Goal: Information Seeking & Learning: Check status

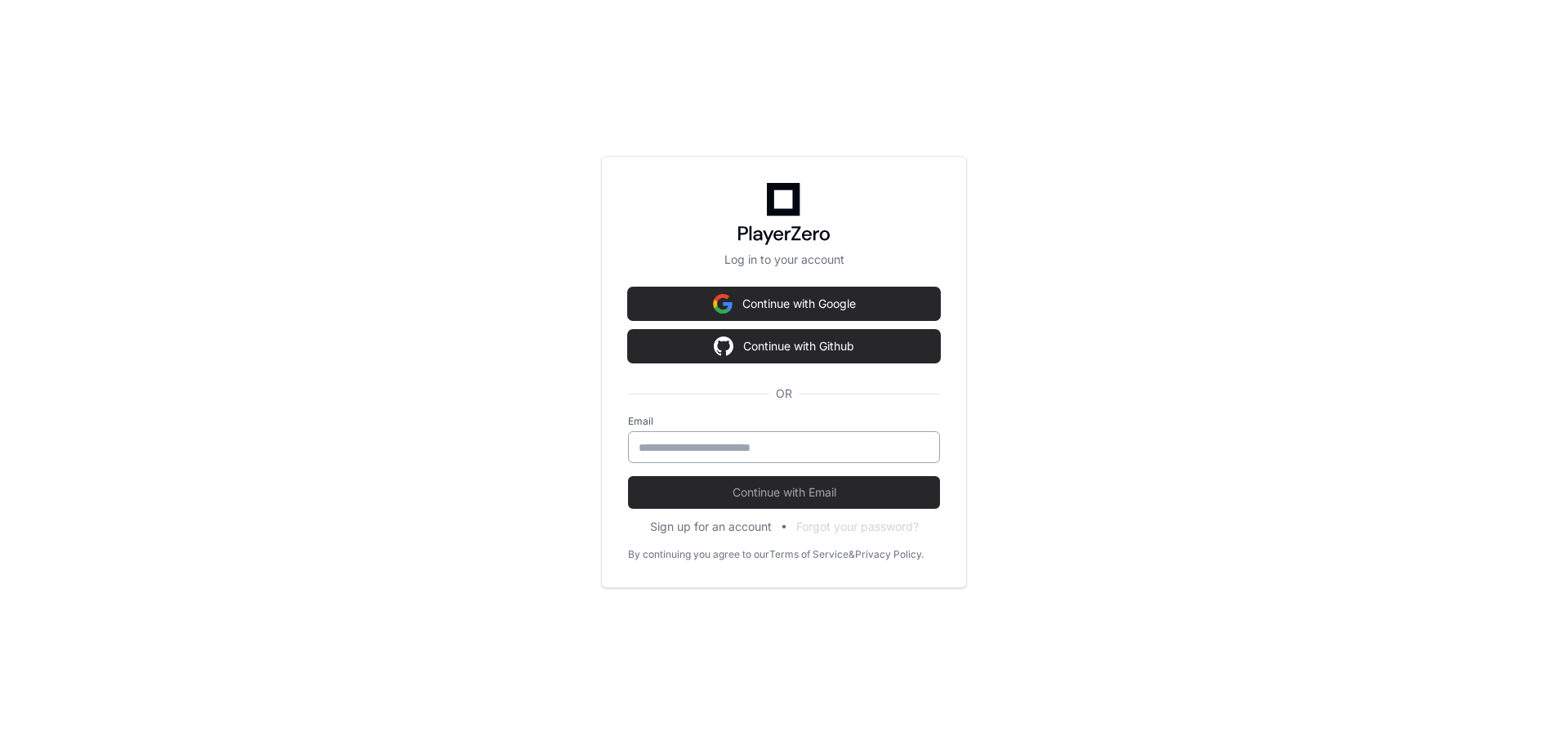
click at [803, 443] on input "email" at bounding box center [784, 447] width 291 height 16
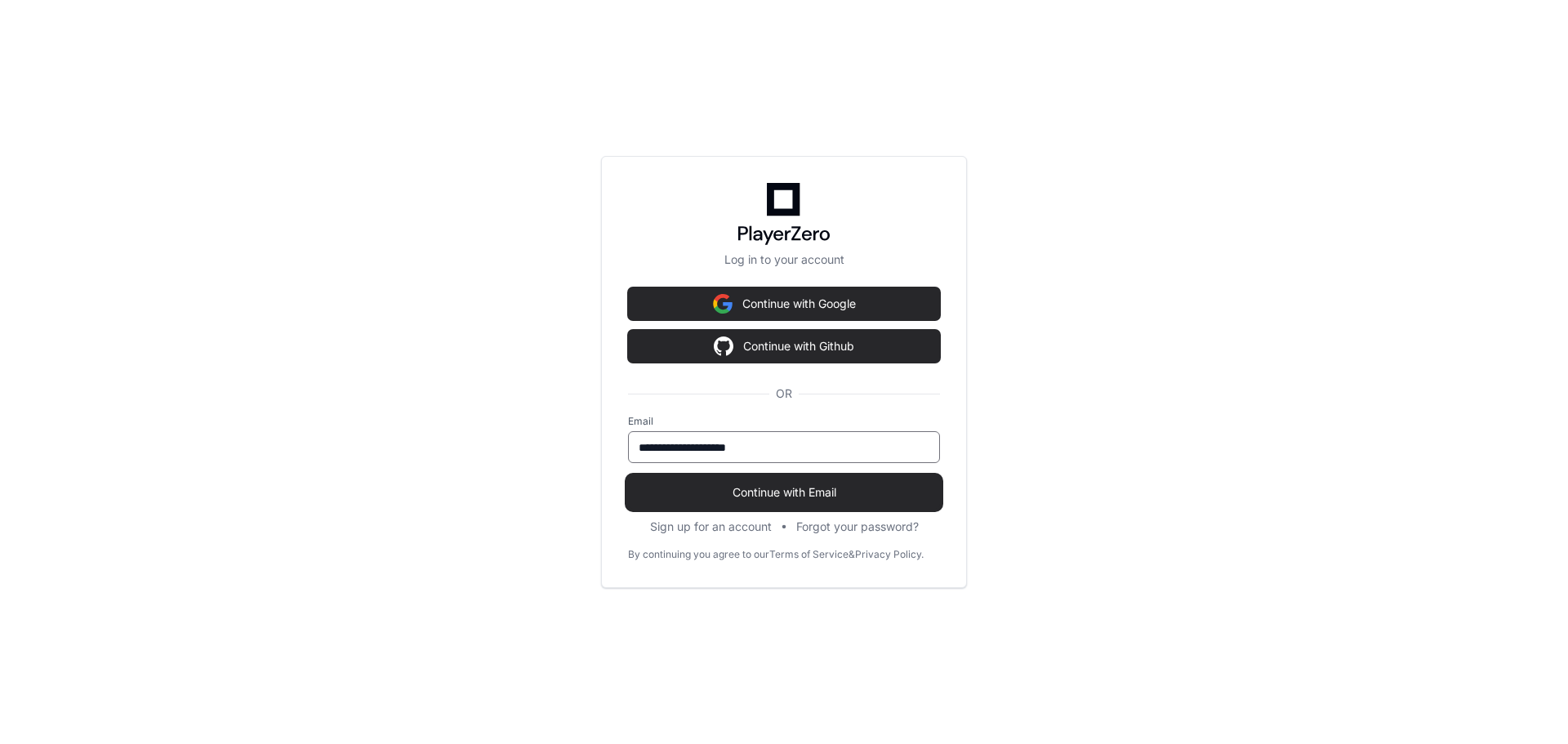
type input "**********"
click at [796, 487] on span "Continue with Email" at bounding box center [784, 492] width 312 height 16
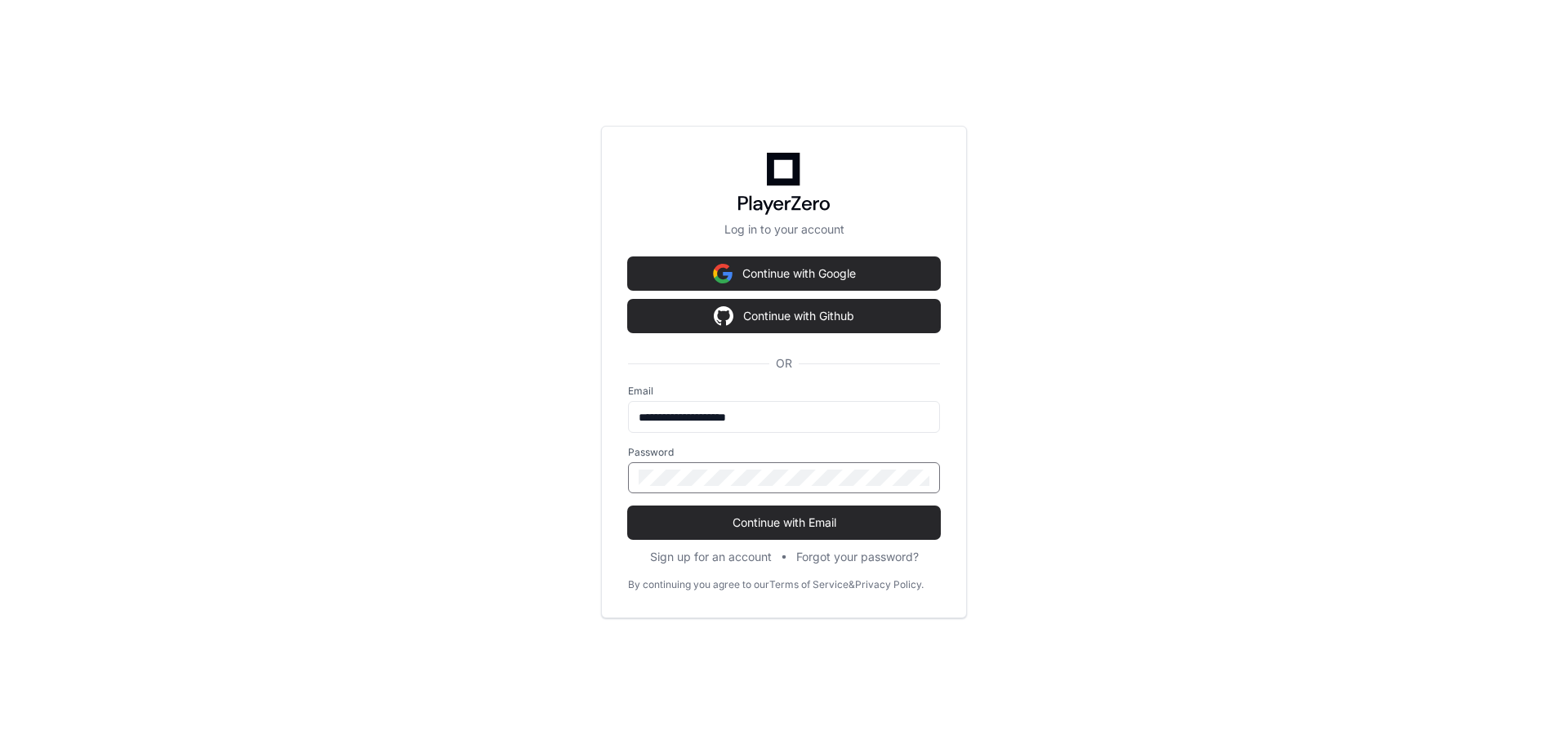
click at [628, 506] on button "Continue with Email" at bounding box center [784, 522] width 312 height 33
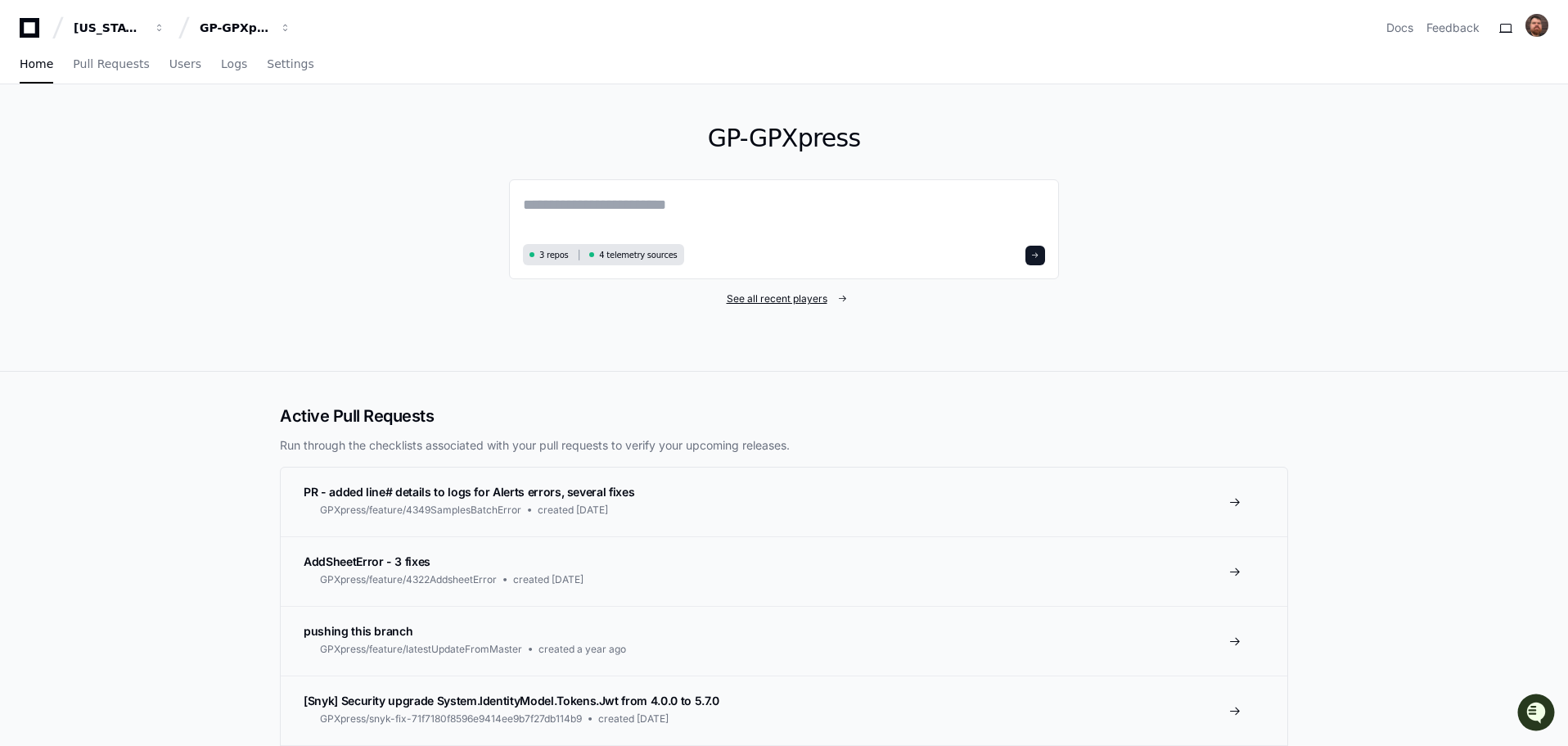
click at [755, 294] on span "See all recent players" at bounding box center [776, 299] width 100 height 13
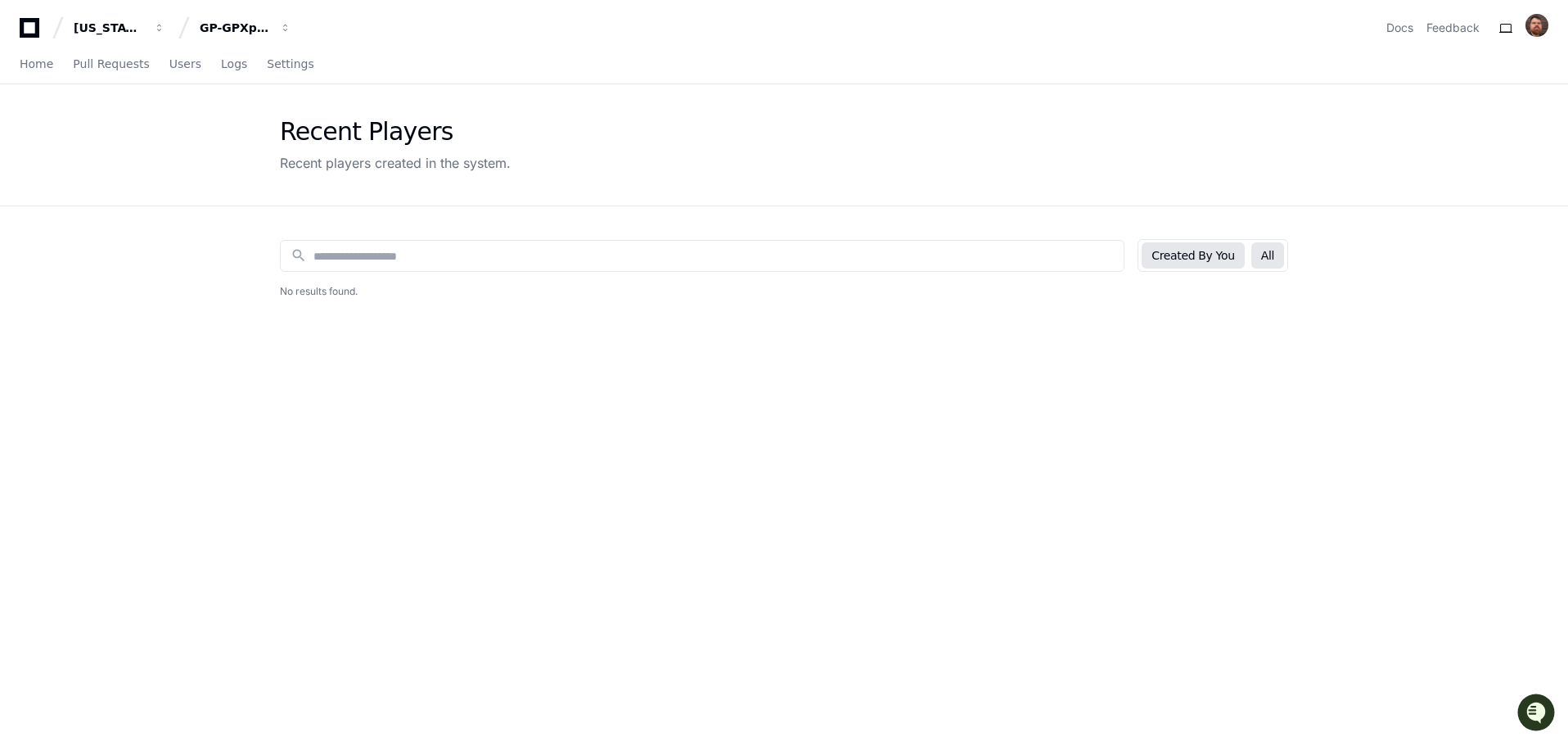
click at [1284, 264] on button "All" at bounding box center [1267, 256] width 33 height 26
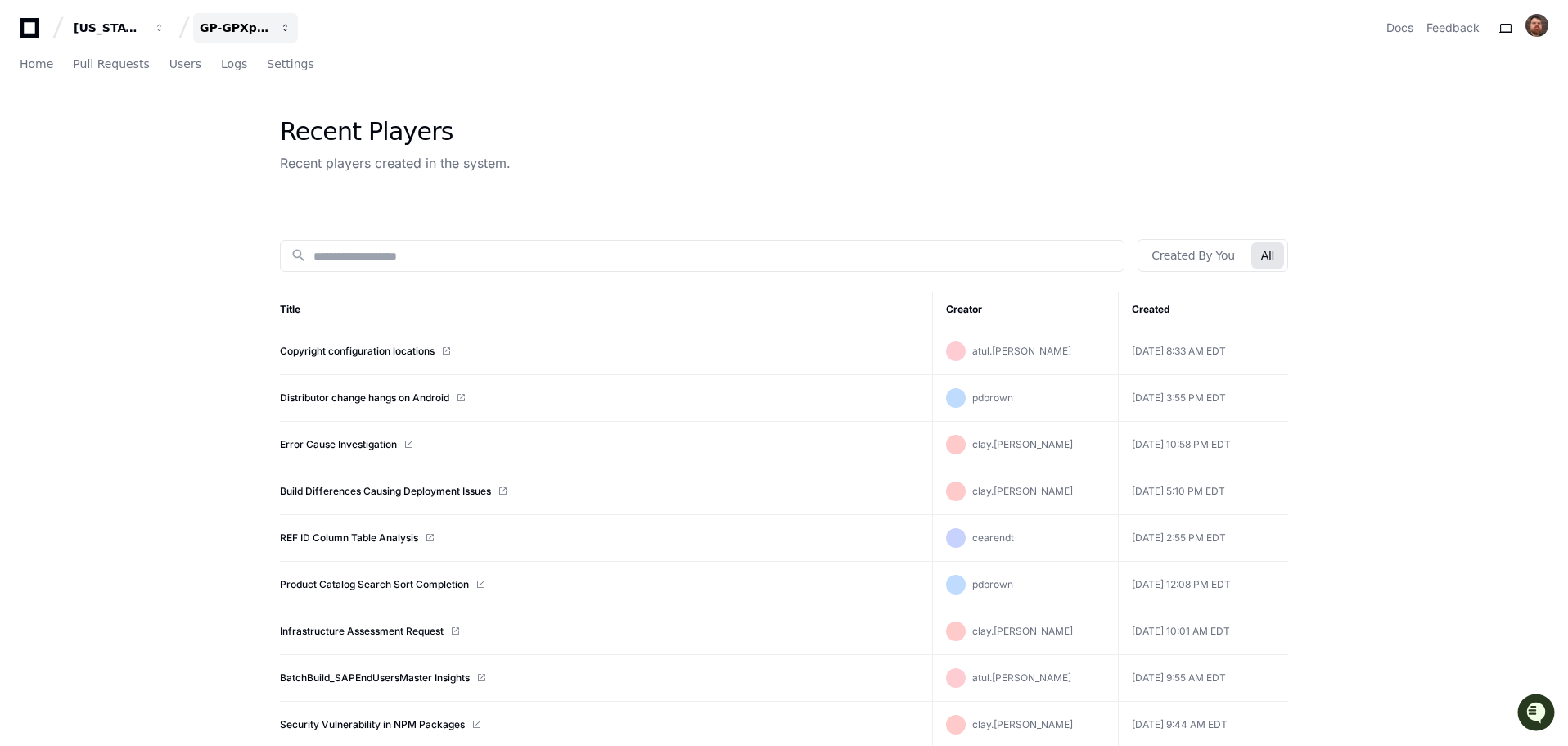
click at [249, 24] on div "GP-GPXpress" at bounding box center [235, 27] width 70 height 16
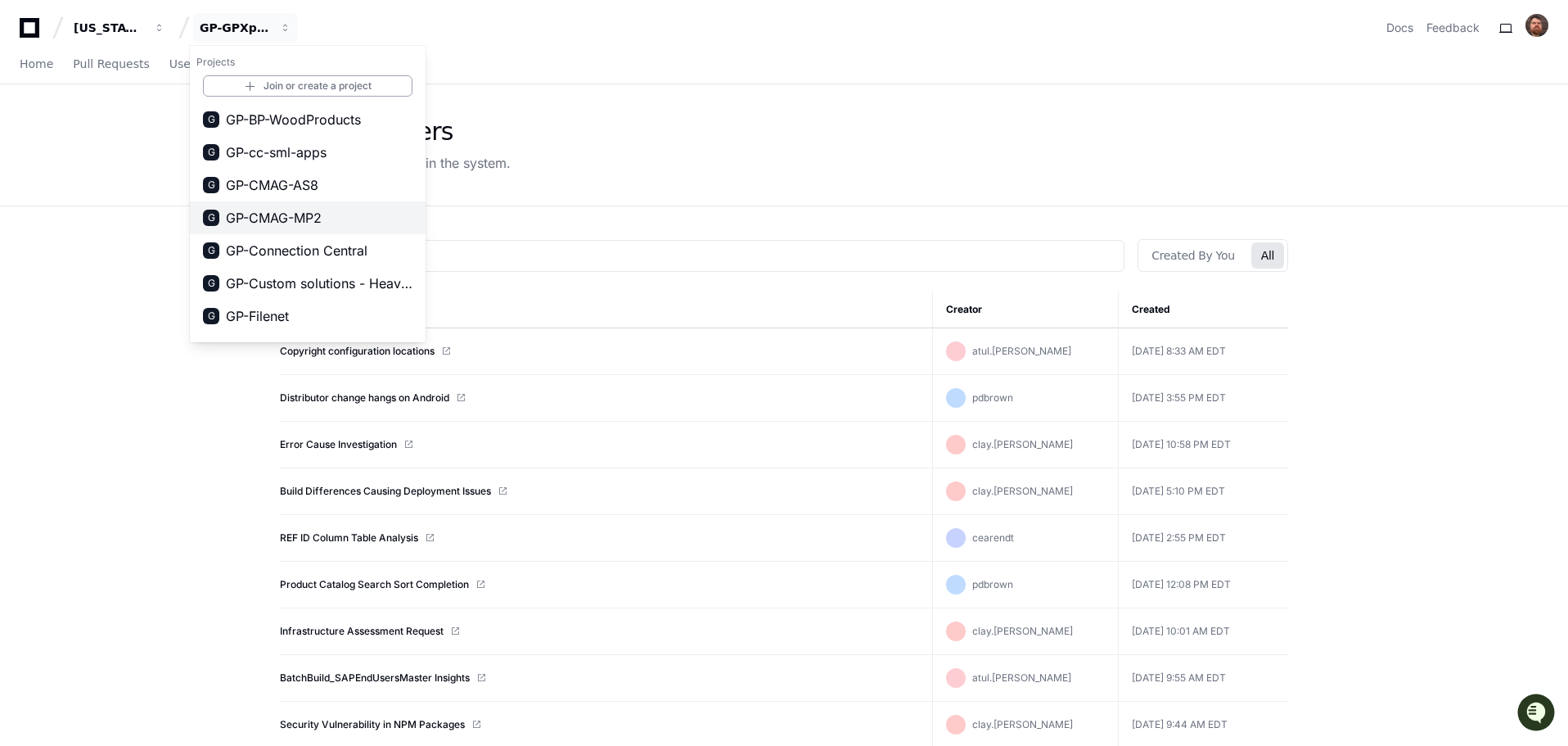
click at [291, 219] on span "GP-CMAG-MP2" at bounding box center [273, 217] width 96 height 20
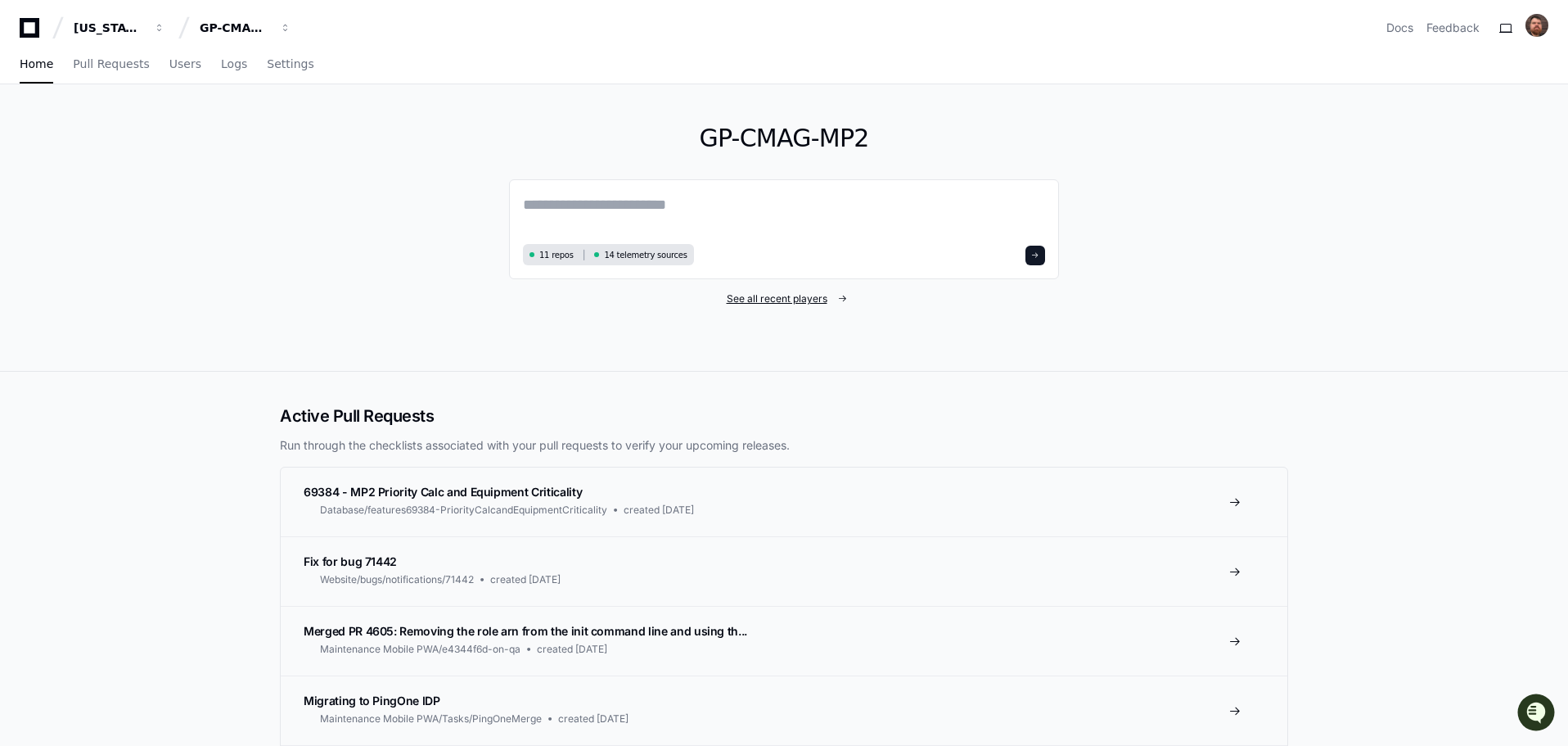
click at [782, 296] on span "See all recent players" at bounding box center [776, 299] width 100 height 13
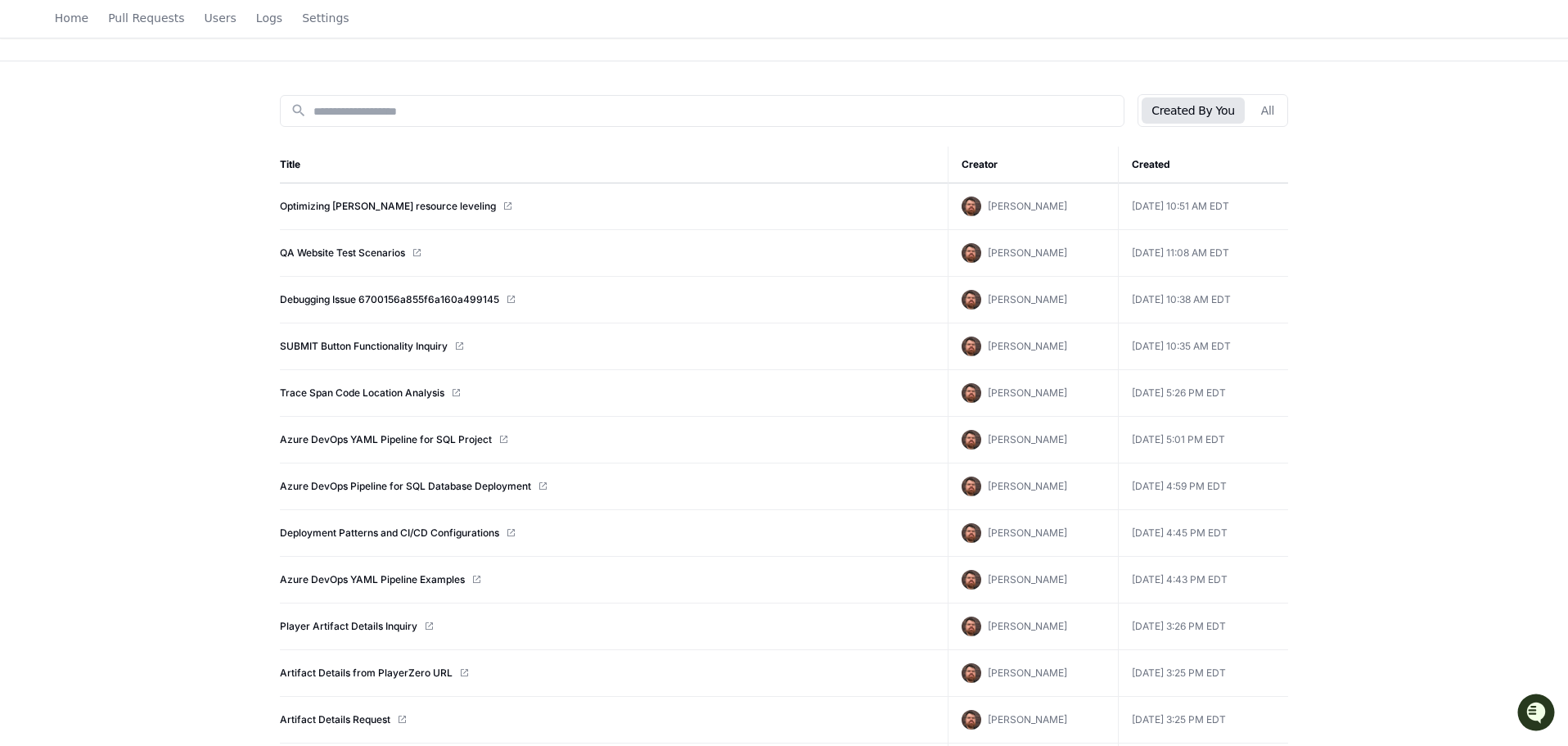
scroll to position [82, 0]
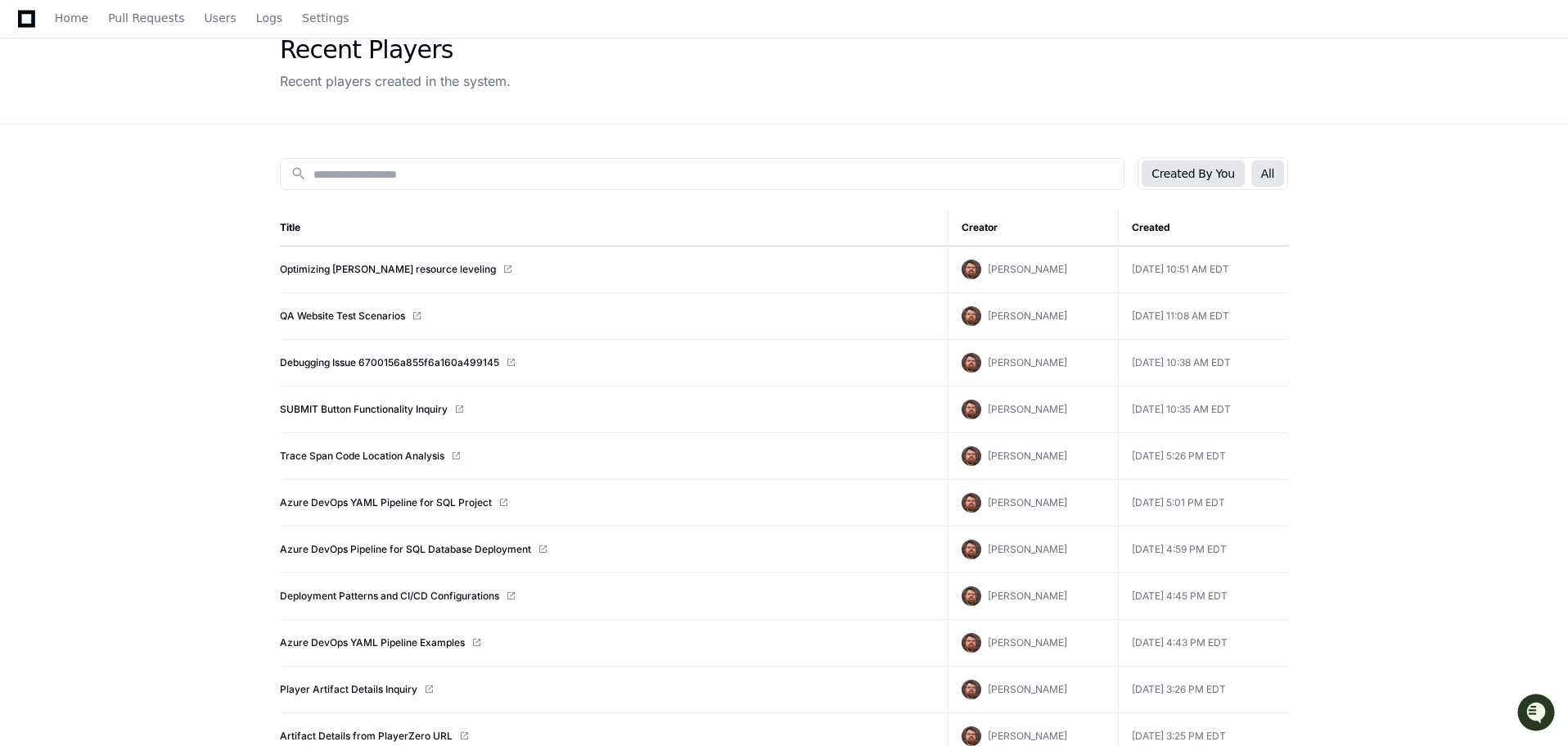
click at [1270, 177] on button "All" at bounding box center [1267, 174] width 33 height 26
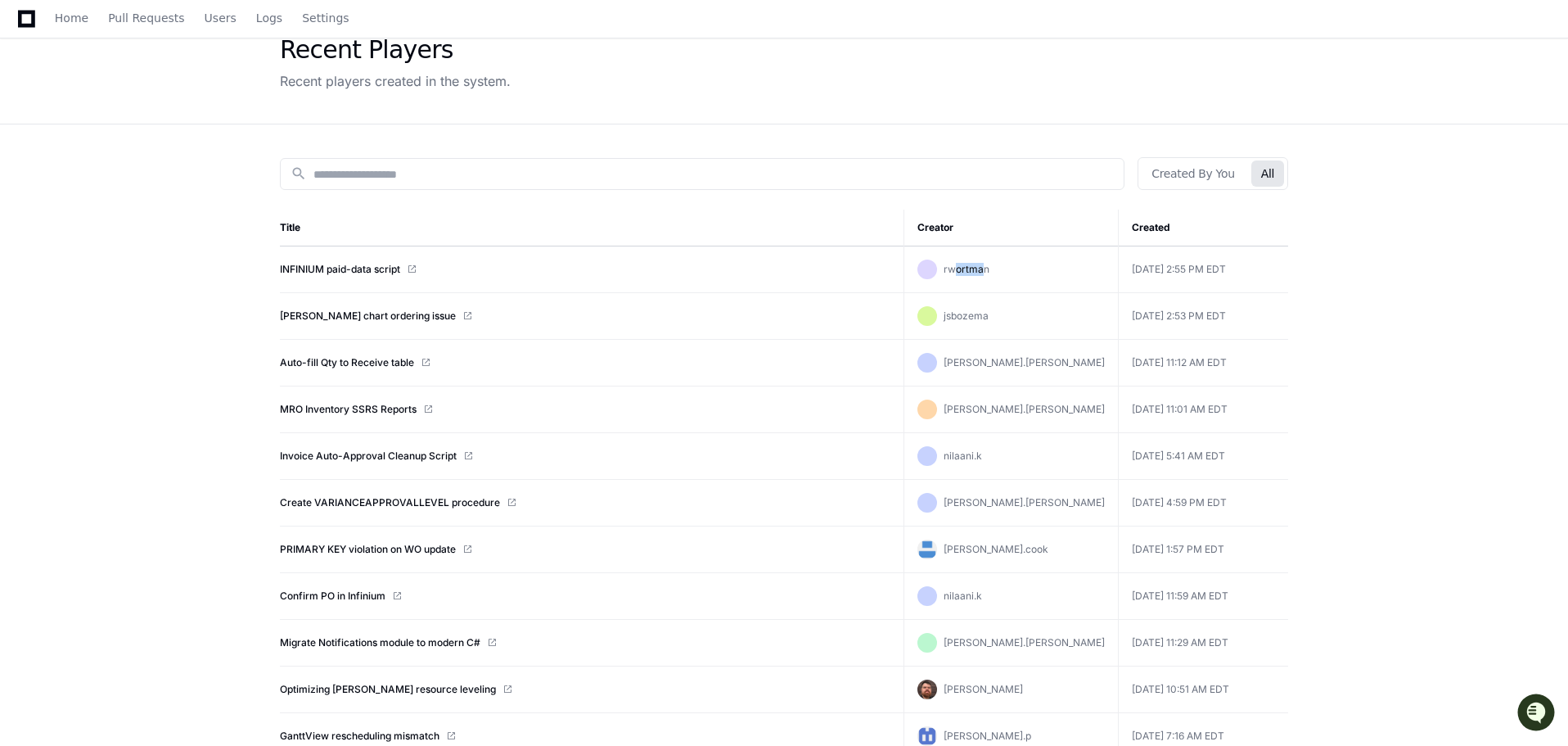
drag, startPoint x: 992, startPoint y: 271, endPoint x: 1024, endPoint y: 272, distance: 32.0
click at [989, 272] on span "rwortman" at bounding box center [966, 269] width 46 height 12
drag, startPoint x: 983, startPoint y: 271, endPoint x: 1021, endPoint y: 272, distance: 38.0
click at [989, 272] on span "rwortman" at bounding box center [966, 269] width 46 height 12
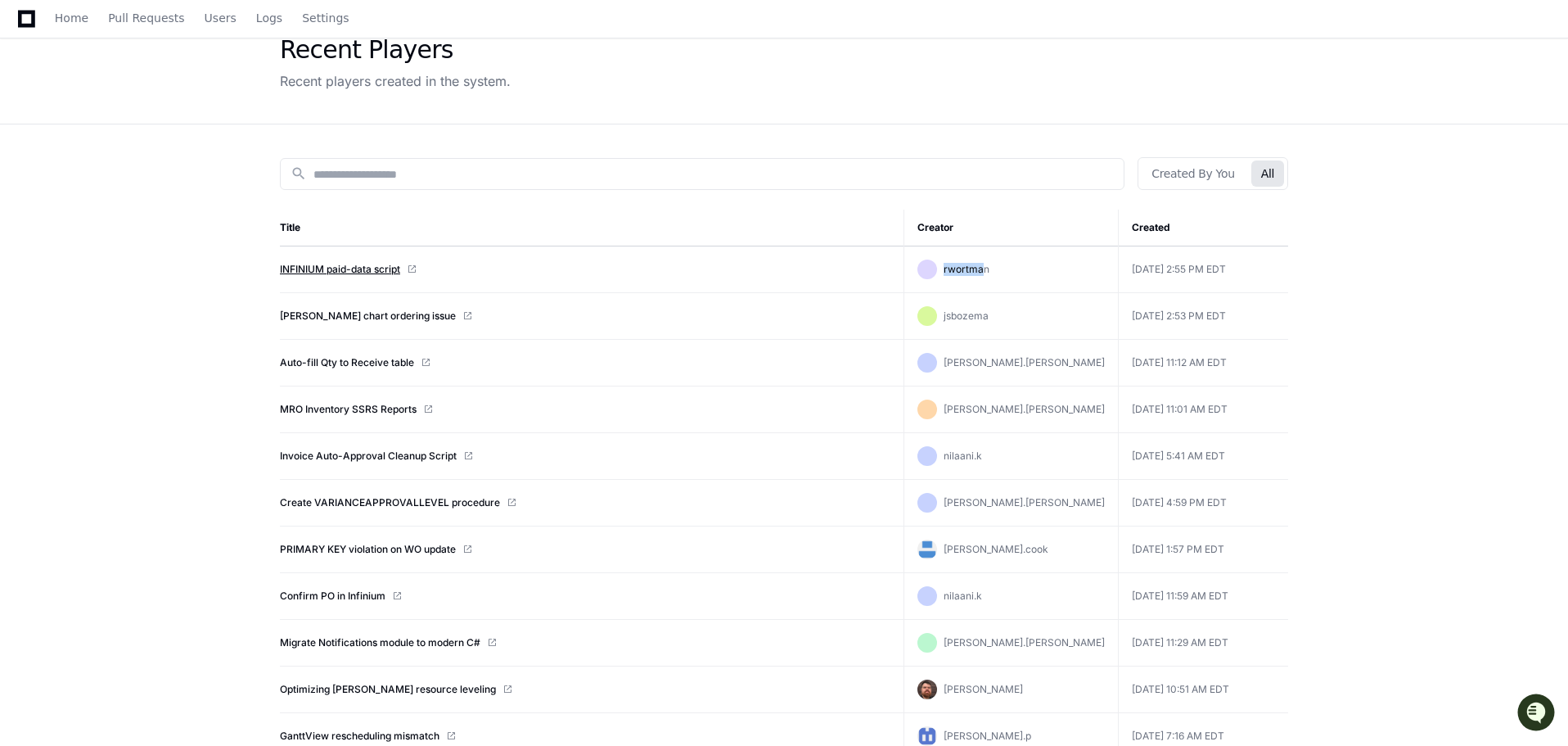
click at [323, 271] on link "INFINIUM paid-data script" at bounding box center [340, 270] width 120 height 13
drag, startPoint x: 1000, startPoint y: 319, endPoint x: 1028, endPoint y: 319, distance: 28.0
click at [1027, 319] on div "jsbozema" at bounding box center [1011, 316] width 188 height 20
drag, startPoint x: 1165, startPoint y: 319, endPoint x: 1244, endPoint y: 318, distance: 79.0
click at [1244, 318] on td "Sep 24 2025, 2:53 PM EDT" at bounding box center [1202, 317] width 170 height 47
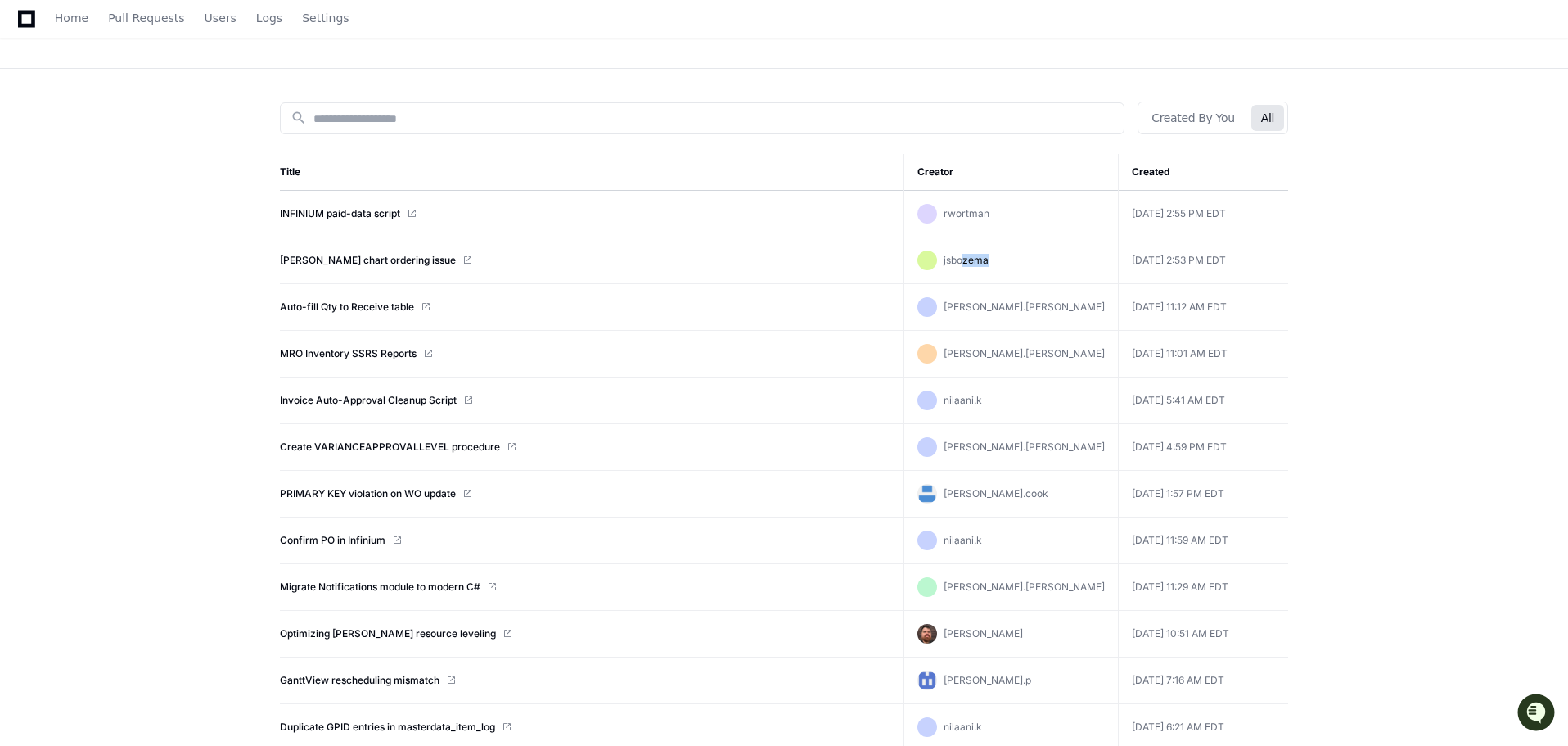
scroll to position [163, 0]
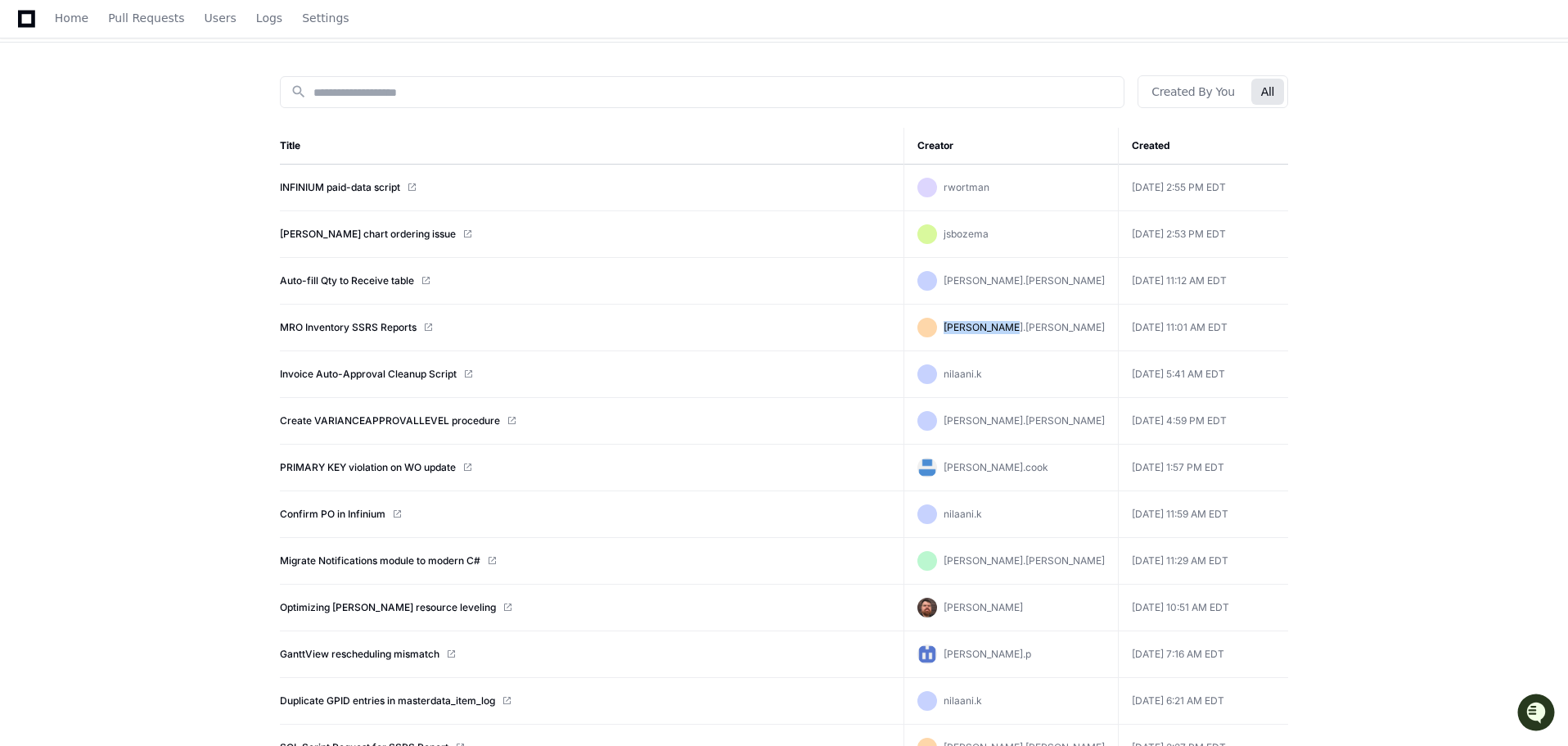
drag, startPoint x: 984, startPoint y: 328, endPoint x: 1048, endPoint y: 328, distance: 64.0
click at [1046, 328] on div "chad.mccrary" at bounding box center [1011, 327] width 188 height 20
click at [1024, 331] on span "chad.mccrary" at bounding box center [1024, 327] width 161 height 12
drag, startPoint x: 985, startPoint y: 328, endPoint x: 1034, endPoint y: 330, distance: 49.0
click at [1034, 330] on span "chad.mccrary" at bounding box center [1024, 327] width 161 height 12
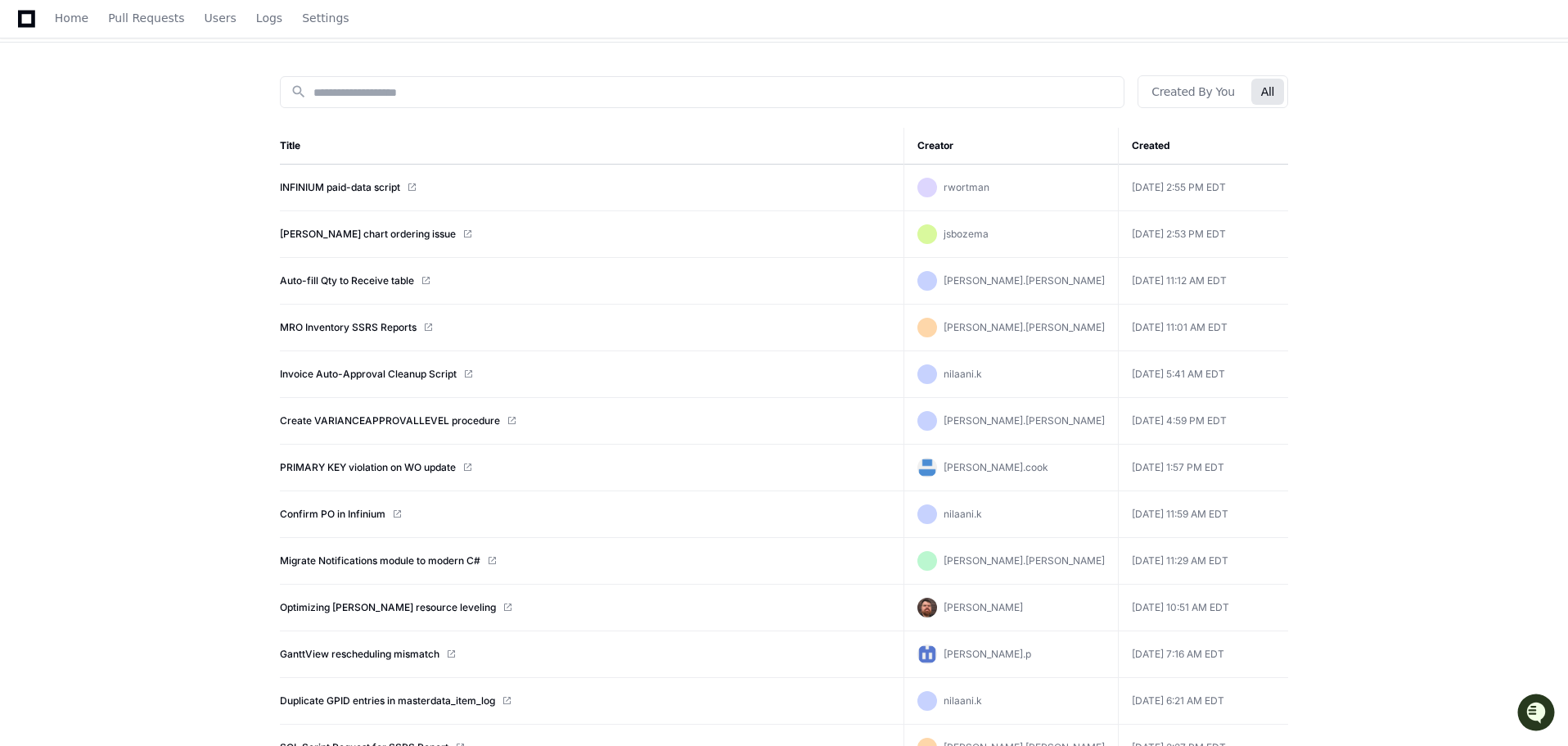
click at [1061, 289] on div "jim.farrell" at bounding box center [1011, 280] width 188 height 20
drag, startPoint x: 993, startPoint y: 181, endPoint x: 1043, endPoint y: 187, distance: 50.4
click at [1043, 187] on div "rwortman" at bounding box center [1011, 187] width 188 height 20
drag, startPoint x: 988, startPoint y: 237, endPoint x: 1034, endPoint y: 238, distance: 46.0
click at [1034, 238] on div "jsbozema" at bounding box center [1011, 234] width 188 height 20
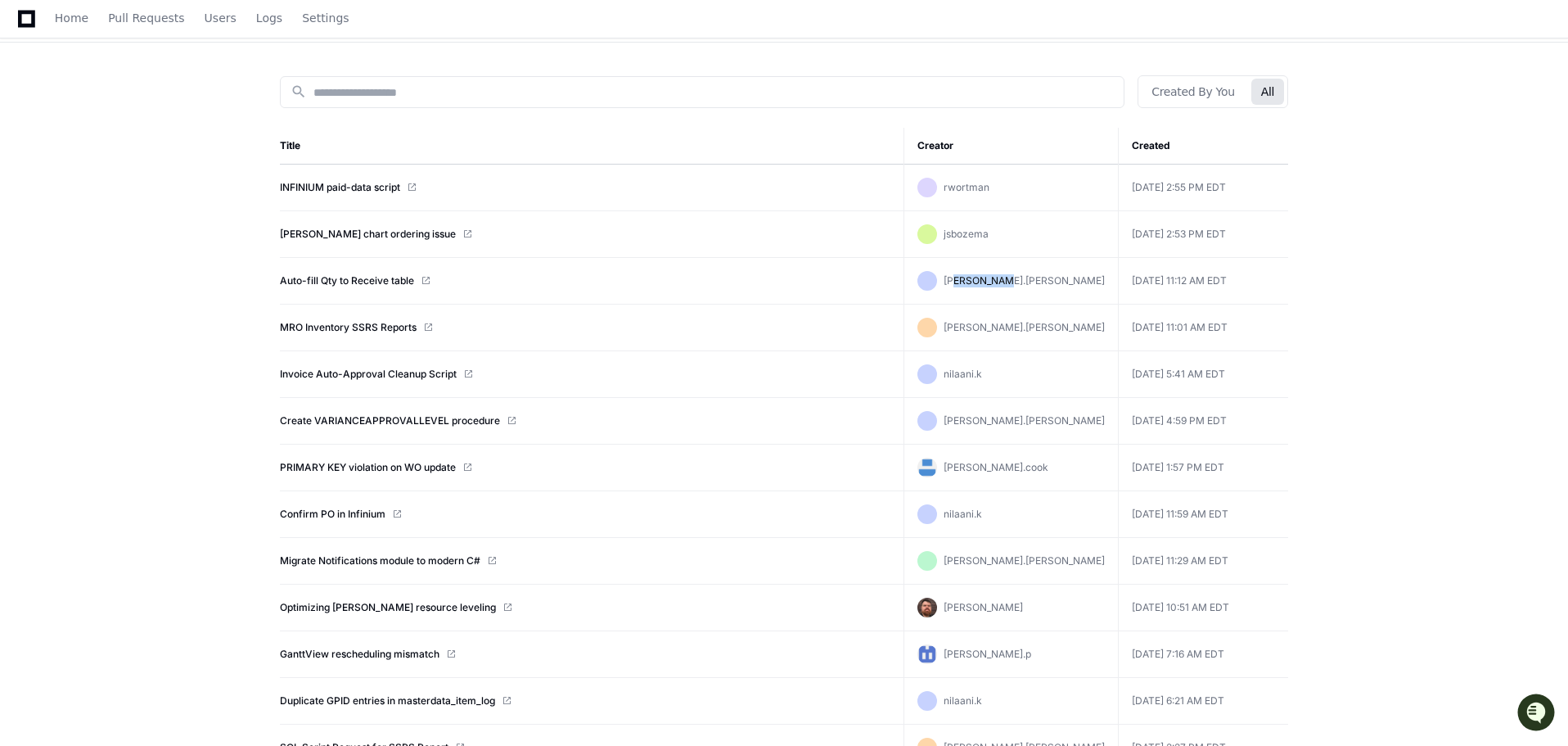
drag, startPoint x: 989, startPoint y: 285, endPoint x: 1025, endPoint y: 280, distance: 36.3
click at [1025, 280] on div "jim.farrell" at bounding box center [1011, 280] width 188 height 20
click at [995, 324] on span "chad.mccrary" at bounding box center [1024, 327] width 161 height 12
drag, startPoint x: 992, startPoint y: 328, endPoint x: 1058, endPoint y: 327, distance: 66.0
click at [1056, 327] on div "chad.mccrary" at bounding box center [1011, 327] width 188 height 20
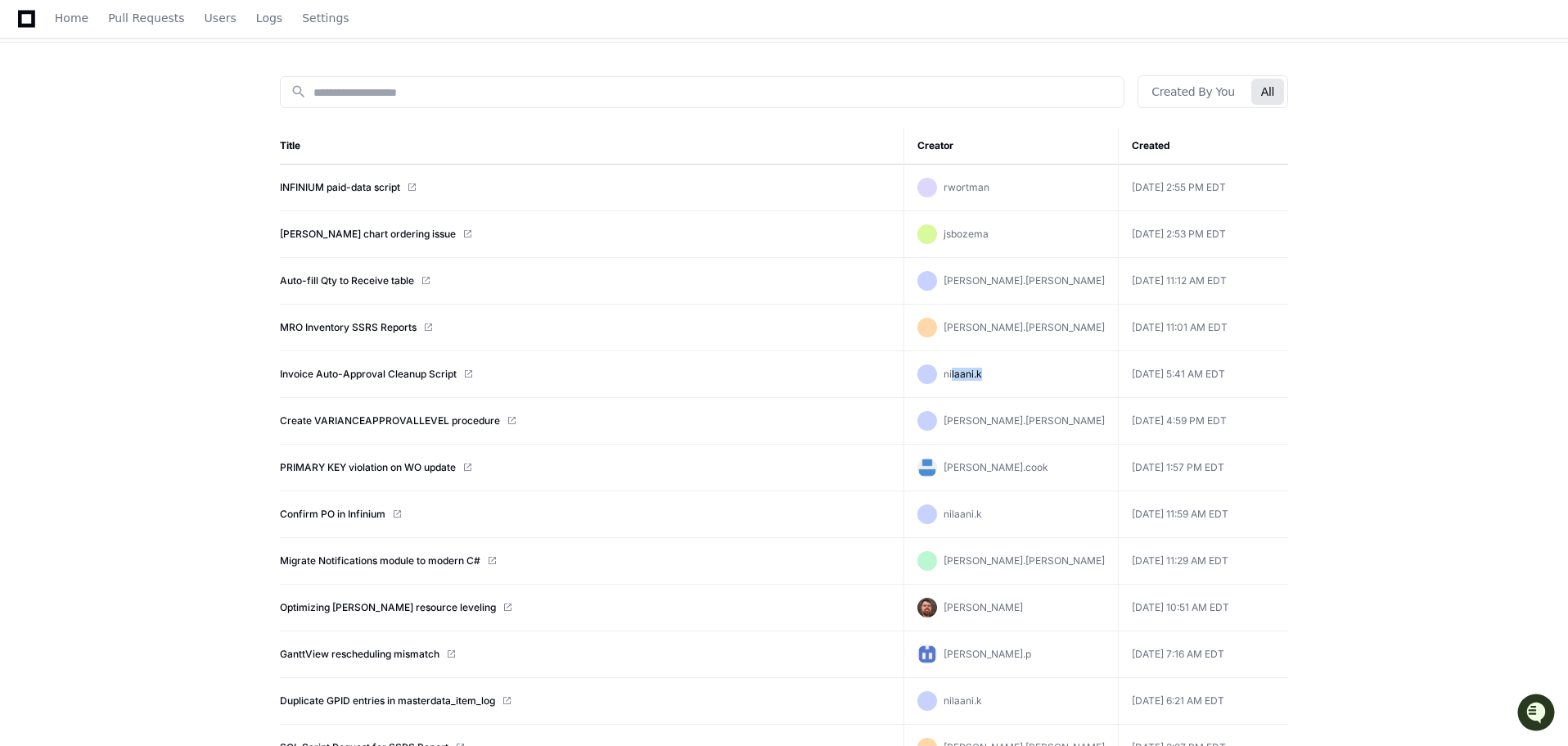
drag, startPoint x: 989, startPoint y: 375, endPoint x: 1059, endPoint y: 375, distance: 70.0
click at [1038, 375] on div "nilaani.k" at bounding box center [1011, 374] width 188 height 20
drag, startPoint x: 991, startPoint y: 423, endPoint x: 1053, endPoint y: 421, distance: 62.0
click at [1053, 421] on div "jim.farrell" at bounding box center [1011, 420] width 188 height 20
drag, startPoint x: 989, startPoint y: 471, endPoint x: 1055, endPoint y: 469, distance: 66.0
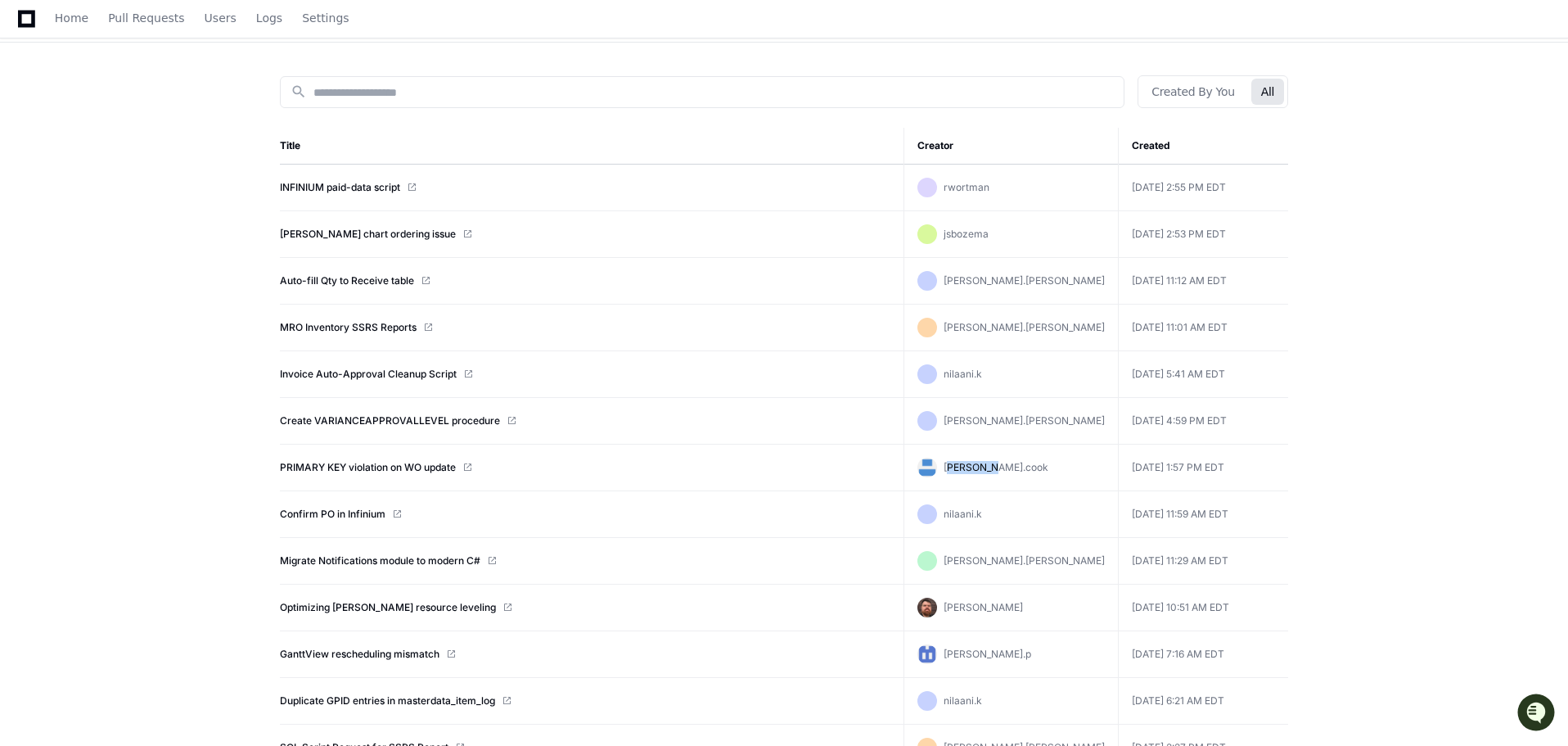
click at [1040, 470] on div "david.cook" at bounding box center [1011, 467] width 188 height 20
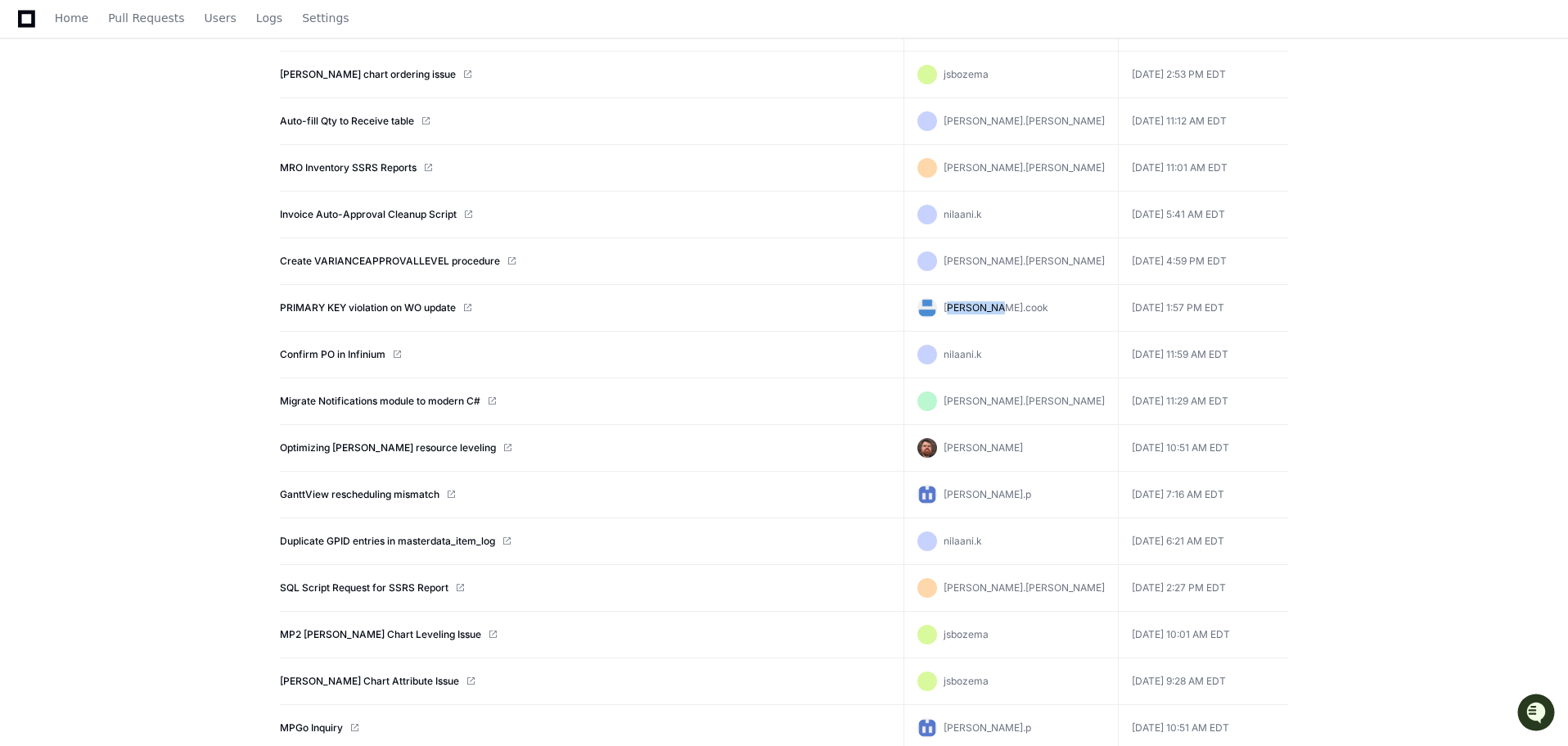
scroll to position [328, 0]
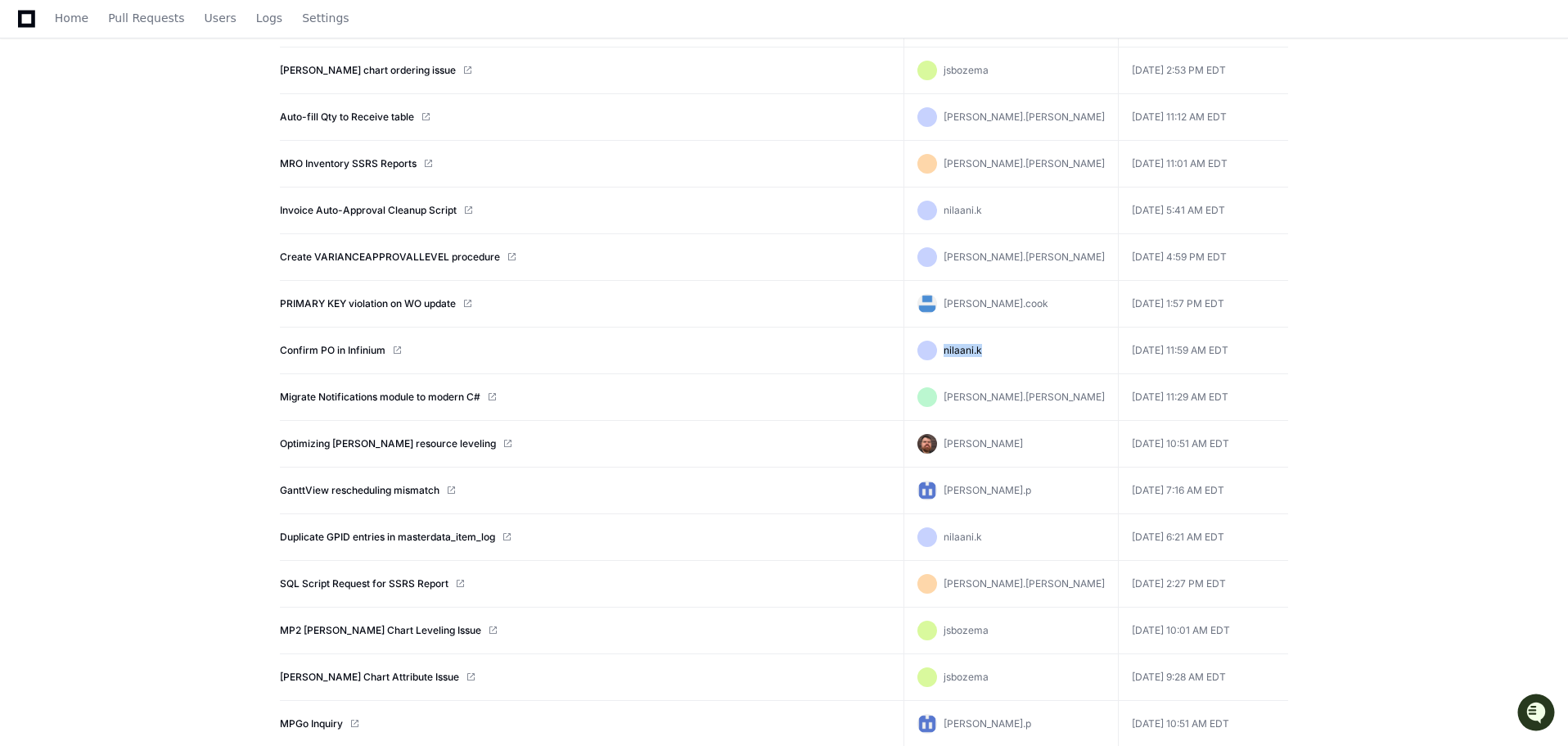
drag, startPoint x: 983, startPoint y: 350, endPoint x: 1063, endPoint y: 351, distance: 80.0
click at [1062, 351] on div "nilaani.k" at bounding box center [1011, 350] width 188 height 20
drag, startPoint x: 1008, startPoint y: 397, endPoint x: 1058, endPoint y: 397, distance: 50.0
click at [1057, 397] on span "michael.pacheco" at bounding box center [1024, 396] width 161 height 12
drag, startPoint x: 995, startPoint y: 447, endPoint x: 1038, endPoint y: 444, distance: 43.1
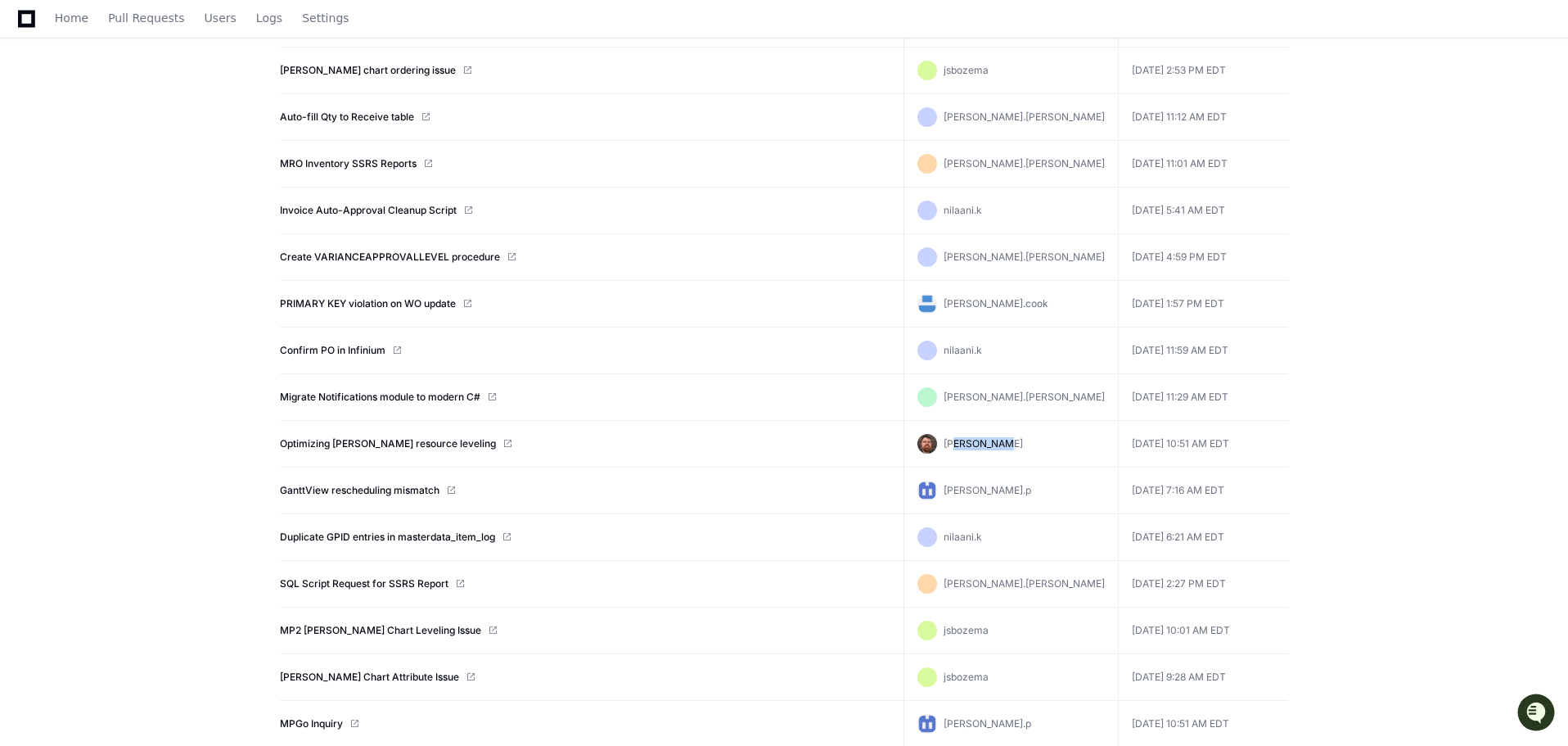
click at [1022, 444] on span "[PERSON_NAME]" at bounding box center [983, 443] width 80 height 12
drag, startPoint x: 989, startPoint y: 490, endPoint x: 1030, endPoint y: 490, distance: 41.0
click at [1030, 490] on div "neeraja.p" at bounding box center [1011, 490] width 188 height 20
drag, startPoint x: 994, startPoint y: 541, endPoint x: 1024, endPoint y: 540, distance: 30.0
click at [1024, 540] on div "nilaani.k" at bounding box center [1011, 536] width 188 height 20
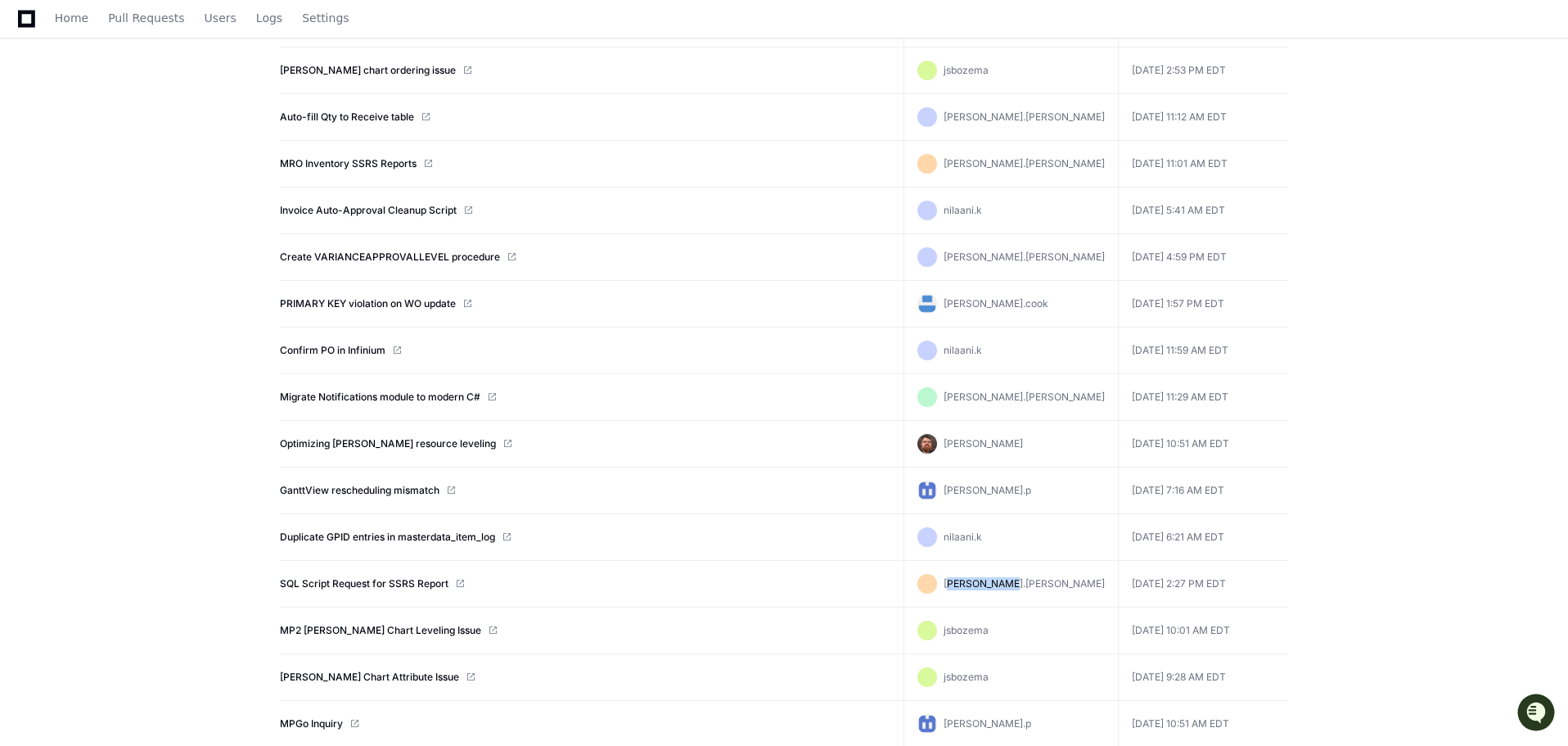
drag, startPoint x: 989, startPoint y: 584, endPoint x: 1054, endPoint y: 583, distance: 65.0
click at [1054, 583] on div "chad.mccrary" at bounding box center [1011, 583] width 188 height 20
drag, startPoint x: 1000, startPoint y: 629, endPoint x: 1052, endPoint y: 631, distance: 52.0
click at [1052, 631] on div "jsbozema" at bounding box center [1011, 629] width 188 height 20
drag, startPoint x: 1008, startPoint y: 677, endPoint x: 1040, endPoint y: 681, distance: 32.2
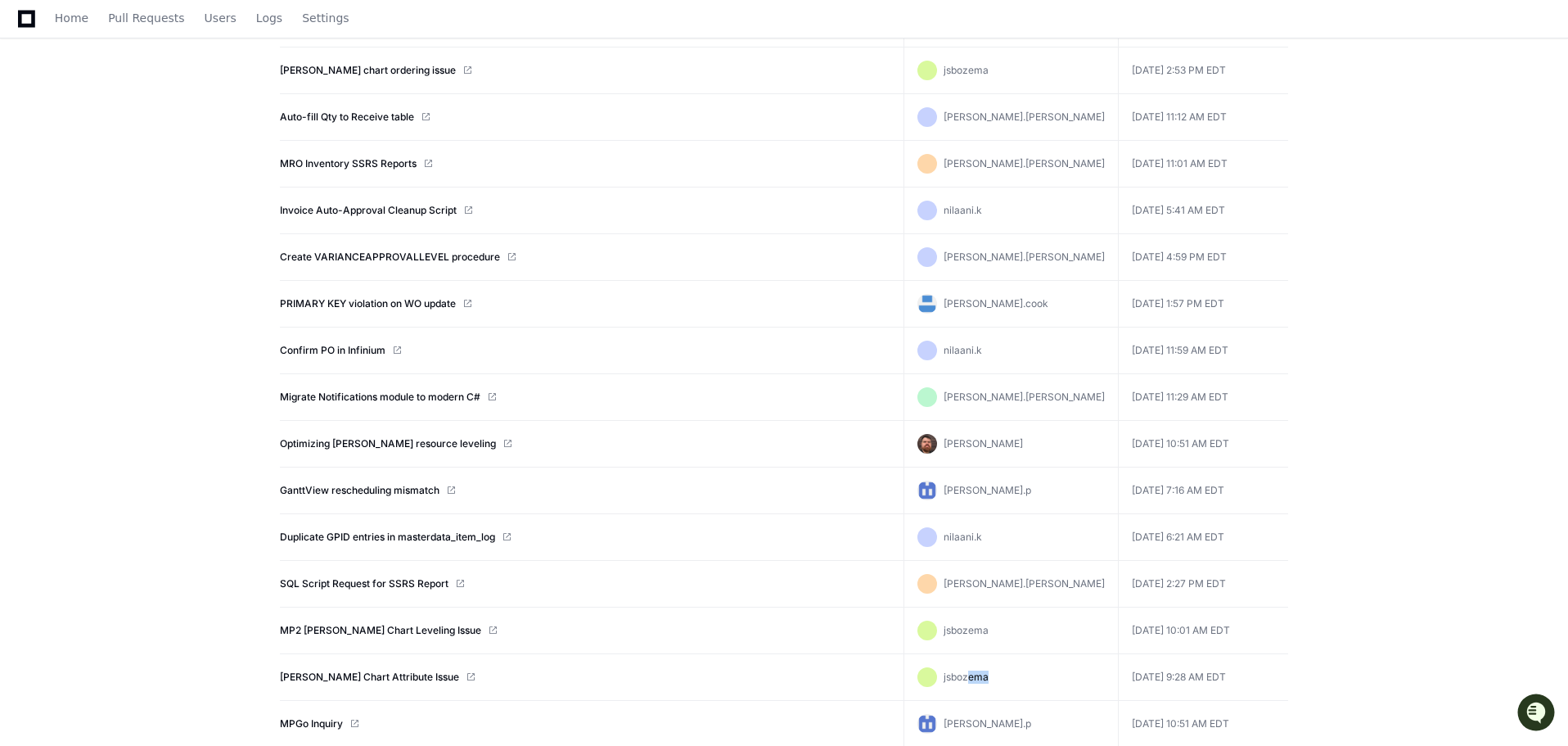
click at [1040, 681] on div "jsbozema" at bounding box center [1011, 676] width 188 height 20
drag, startPoint x: 1002, startPoint y: 723, endPoint x: 1066, endPoint y: 704, distance: 66.8
click at [1040, 719] on div "neeraja.p" at bounding box center [1011, 723] width 188 height 20
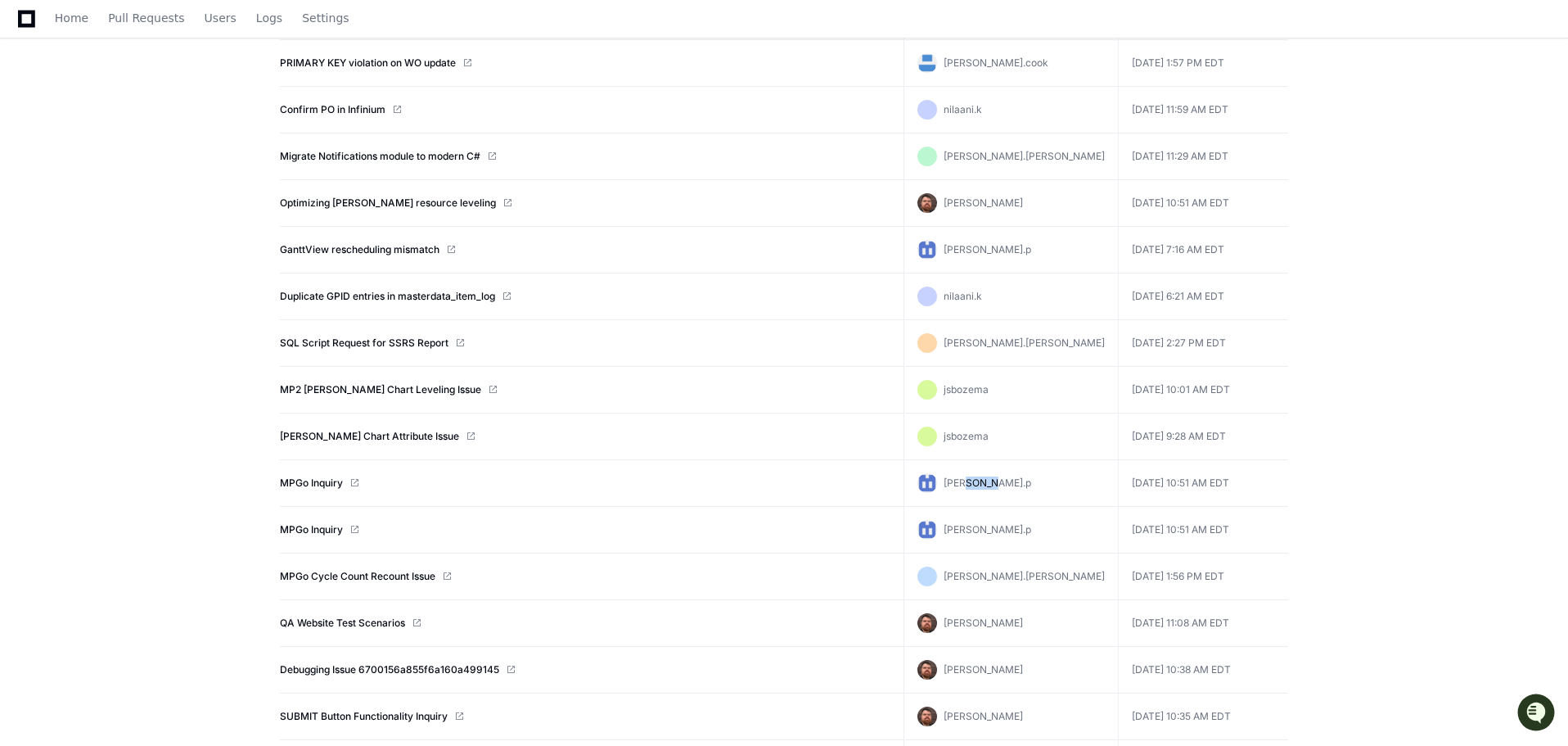
scroll to position [655, 0]
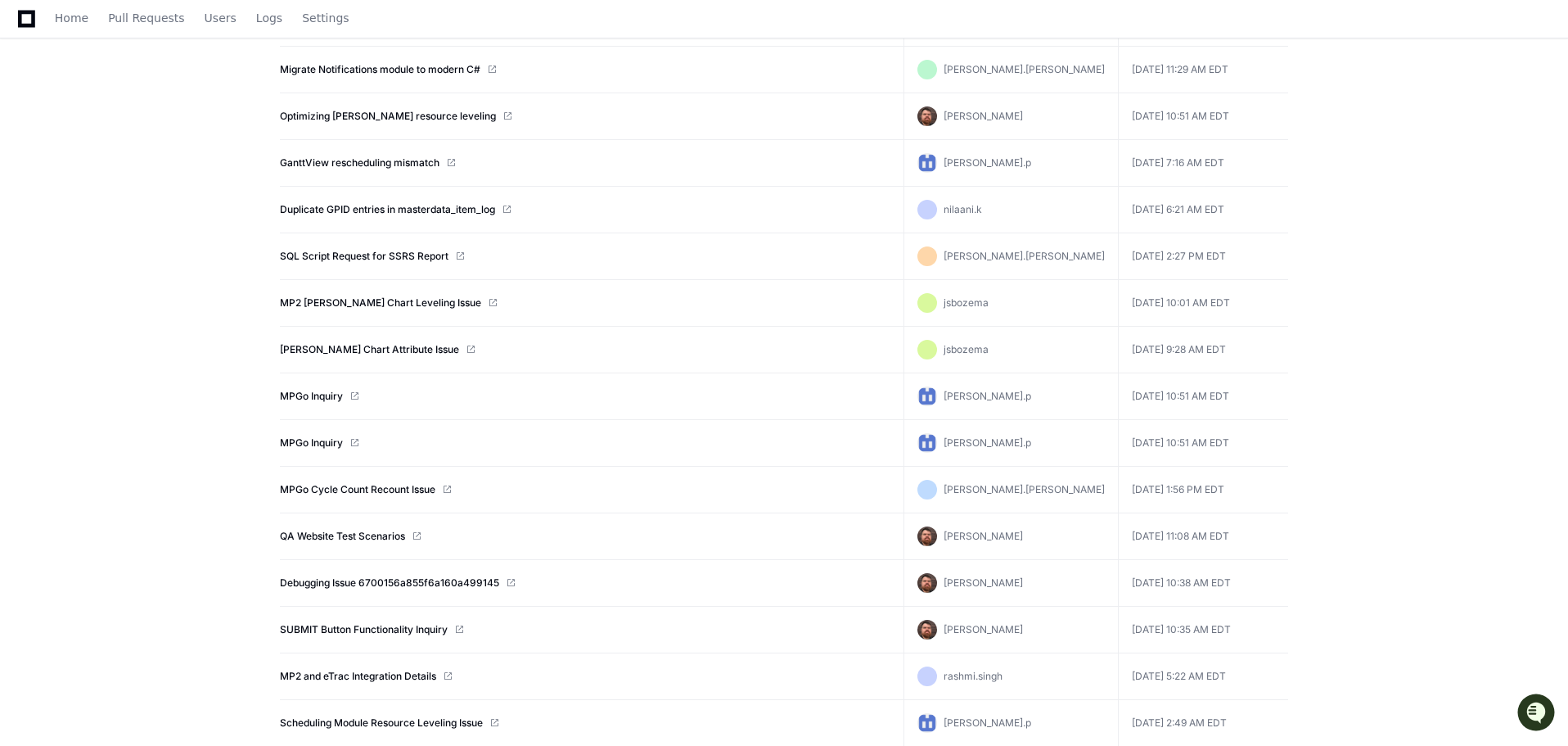
click at [1466, 381] on app-recent-players "Recent Players Recent players created in the system. search Created By You All …" at bounding box center [784, 166] width 1568 height 1473
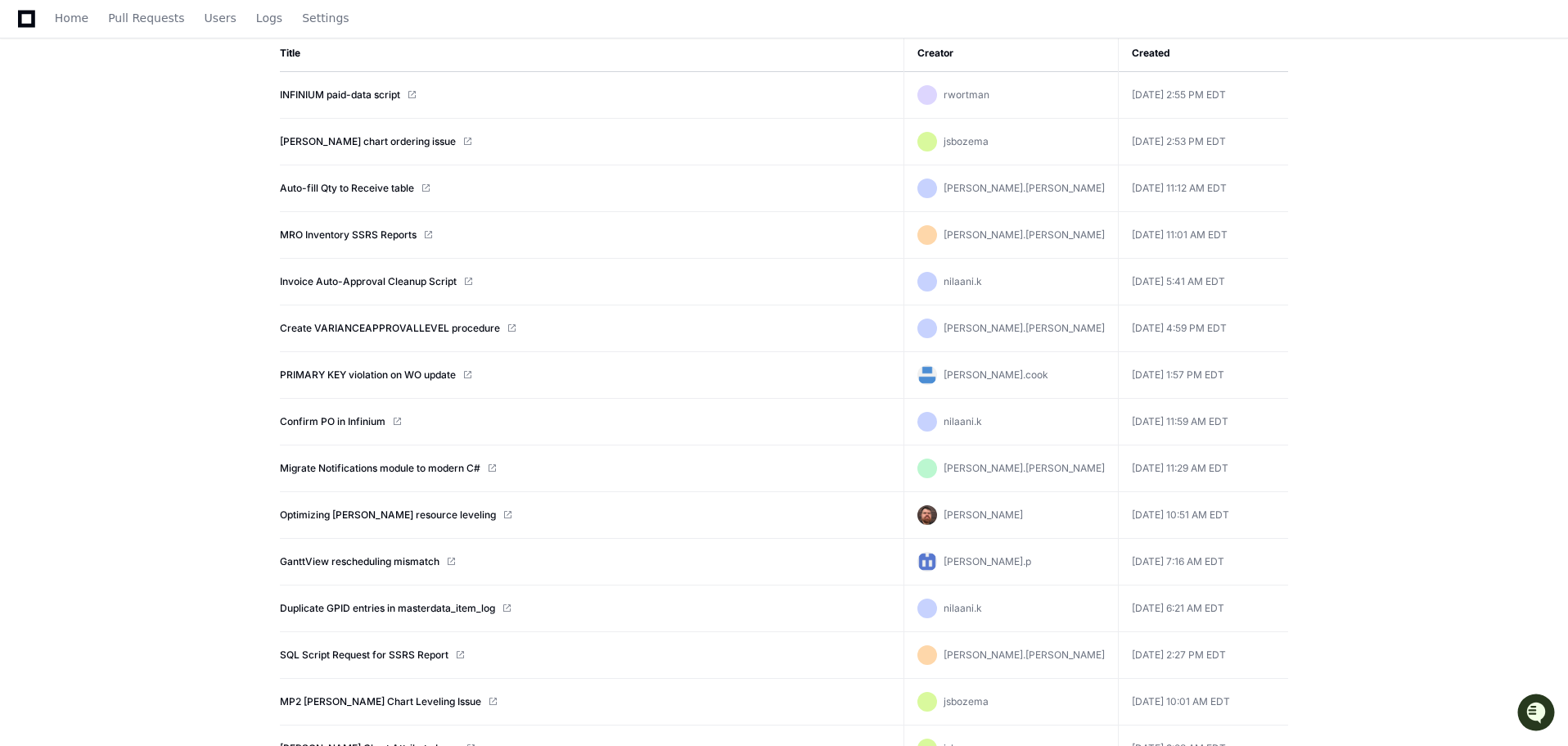
scroll to position [245, 0]
